Goal: Task Accomplishment & Management: Manage account settings

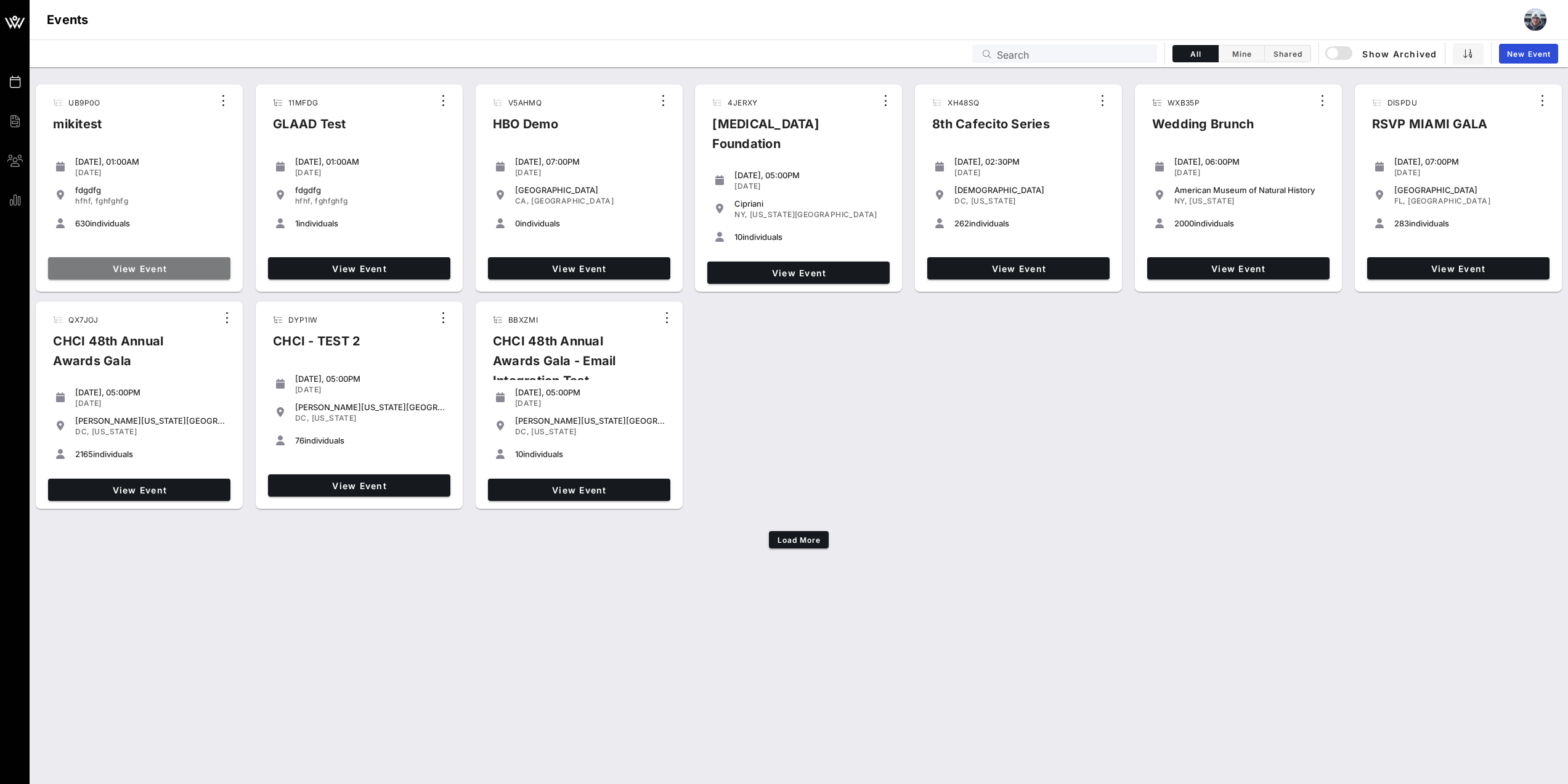
click at [177, 268] on span "View Event" at bounding box center [138, 267] width 172 height 10
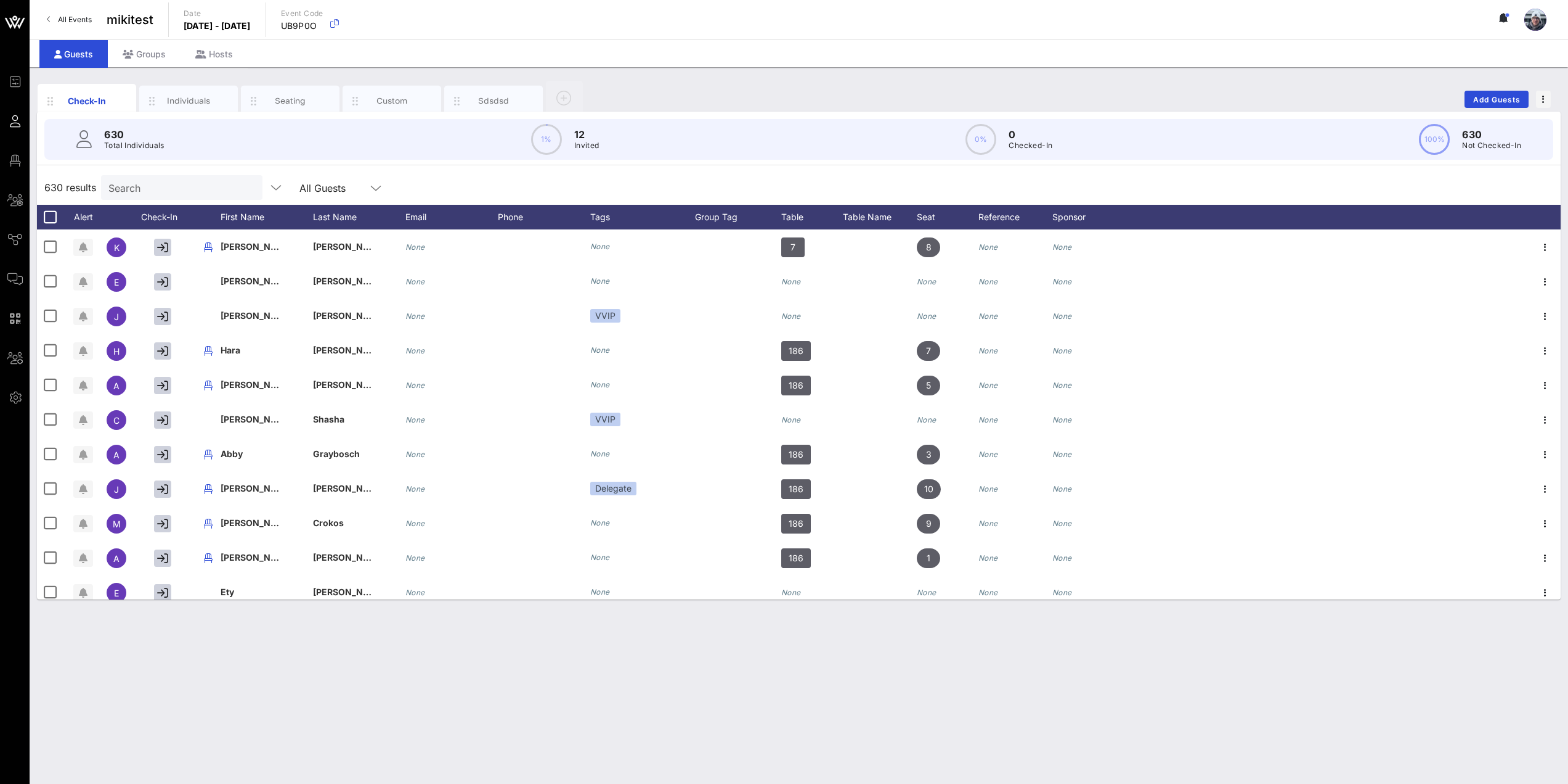
click at [423, 663] on div "Check-In Individuals Seating Custom sdsdsd Add Guests 630 Total Individuals 1% …" at bounding box center [798, 425] width 1539 height 717
click at [178, 101] on div "Individuals" at bounding box center [188, 101] width 54 height 12
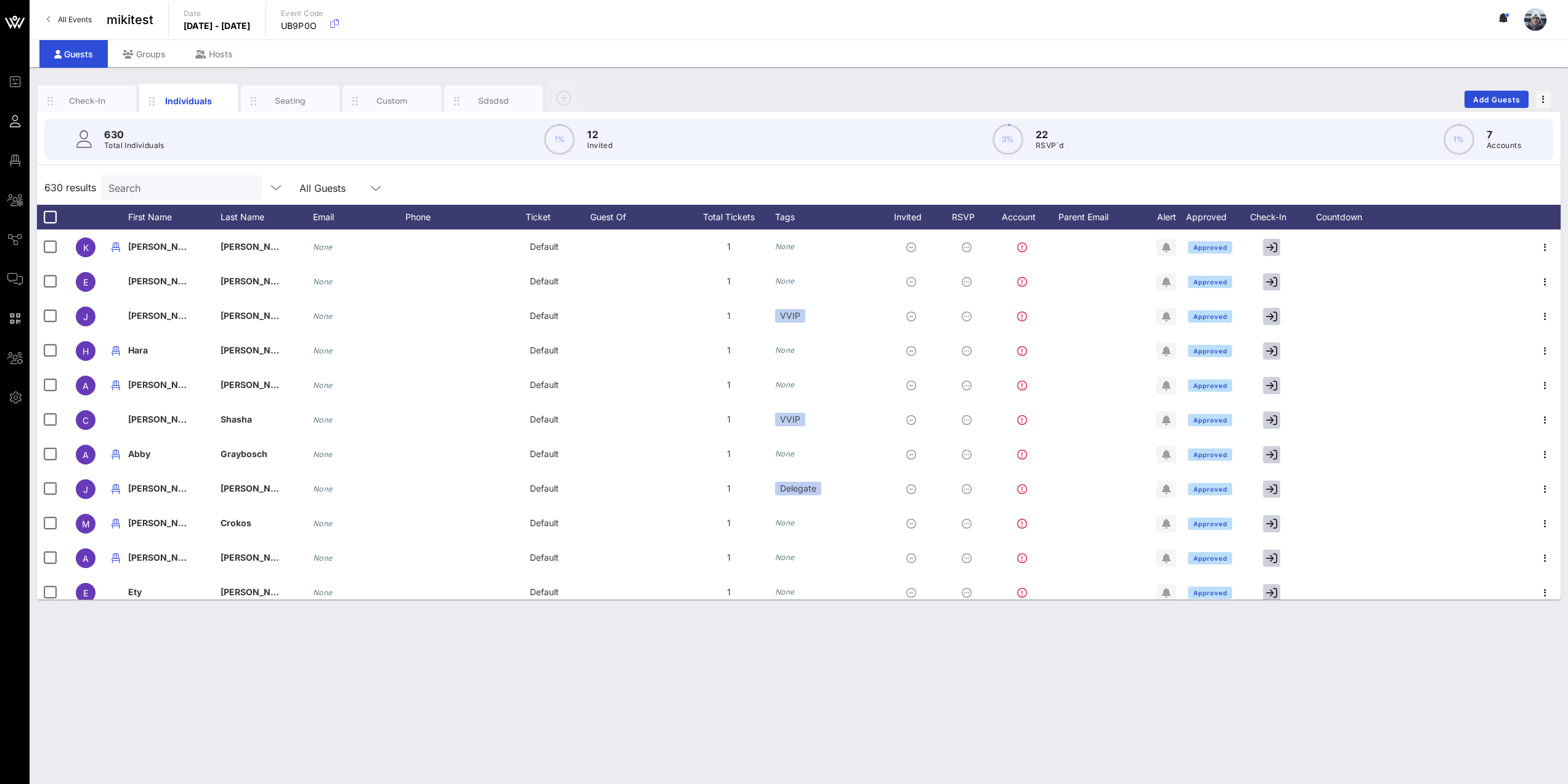
click at [198, 170] on div "630 Total Individuals 1% 12 Invited 3% 22 RSVP`d 1% 7 Accounts 630 results Sear…" at bounding box center [798, 355] width 1524 height 488
click at [171, 187] on input "Search" at bounding box center [181, 187] width 144 height 16
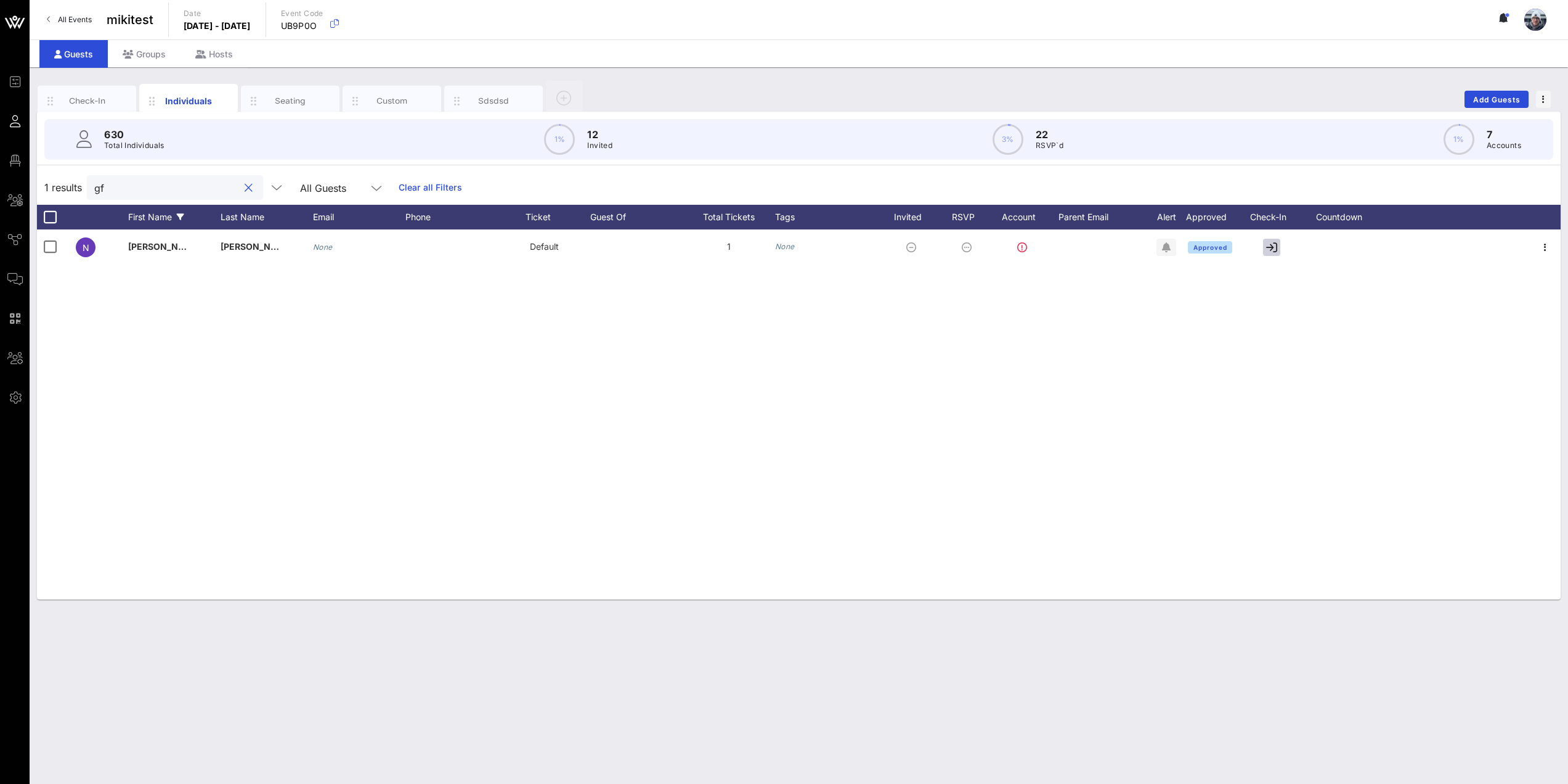
type input "g"
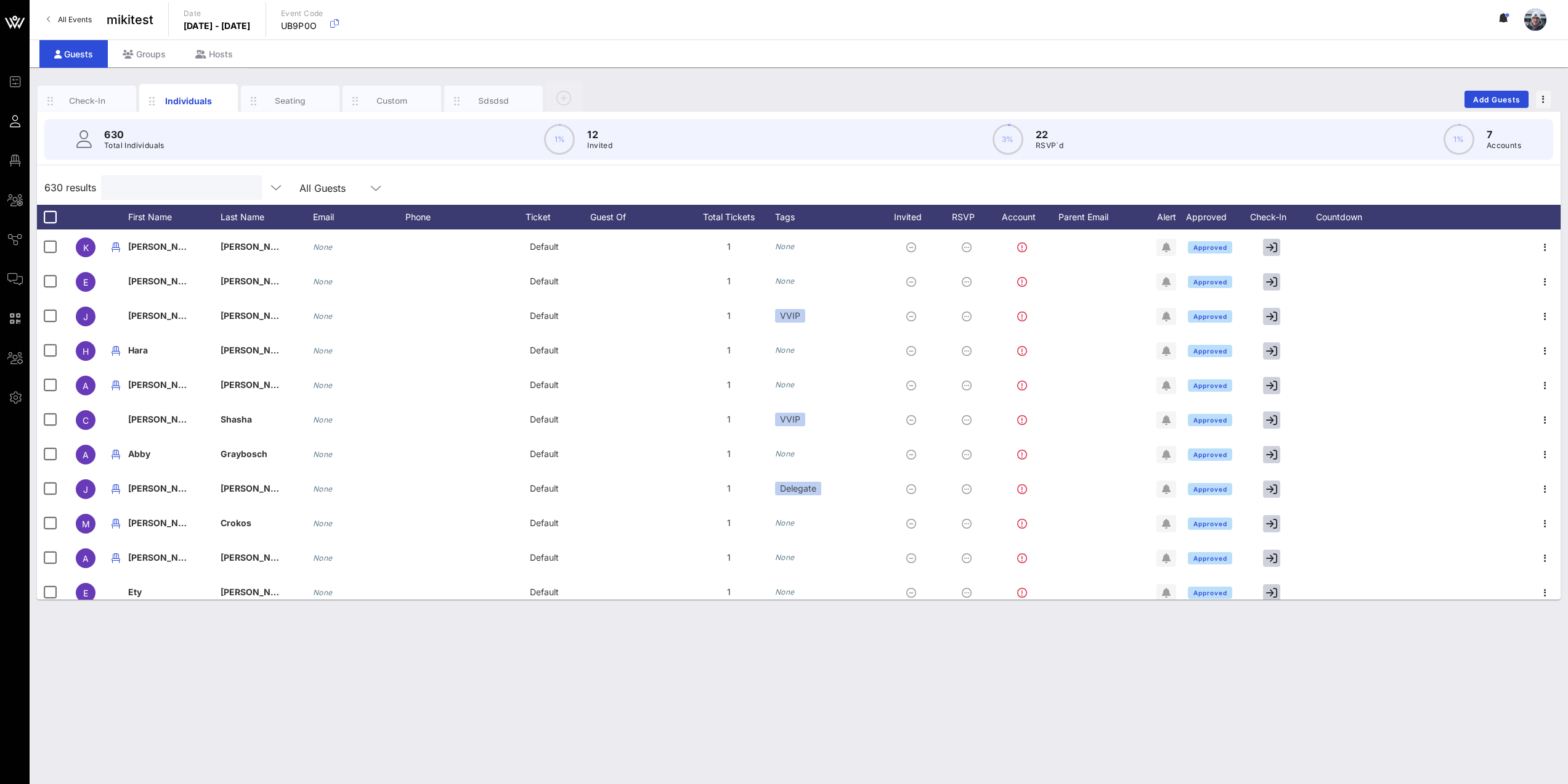
click at [449, 689] on div "Check-In Individuals Seating Custom sdsdsd Add Guests 630 Total Individuals 1% …" at bounding box center [798, 425] width 1539 height 717
click at [215, 180] on input "text" at bounding box center [181, 187] width 144 height 16
type input "la"
